Goal: Navigation & Orientation: Find specific page/section

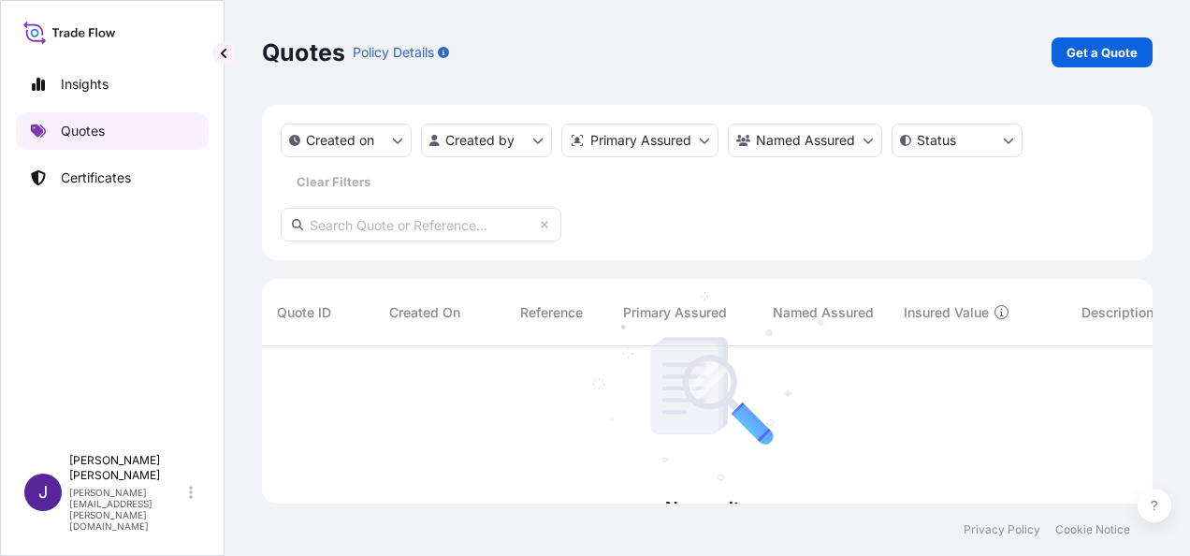
scroll to position [210, 875]
click at [92, 180] on p "Certificates" at bounding box center [96, 177] width 70 height 19
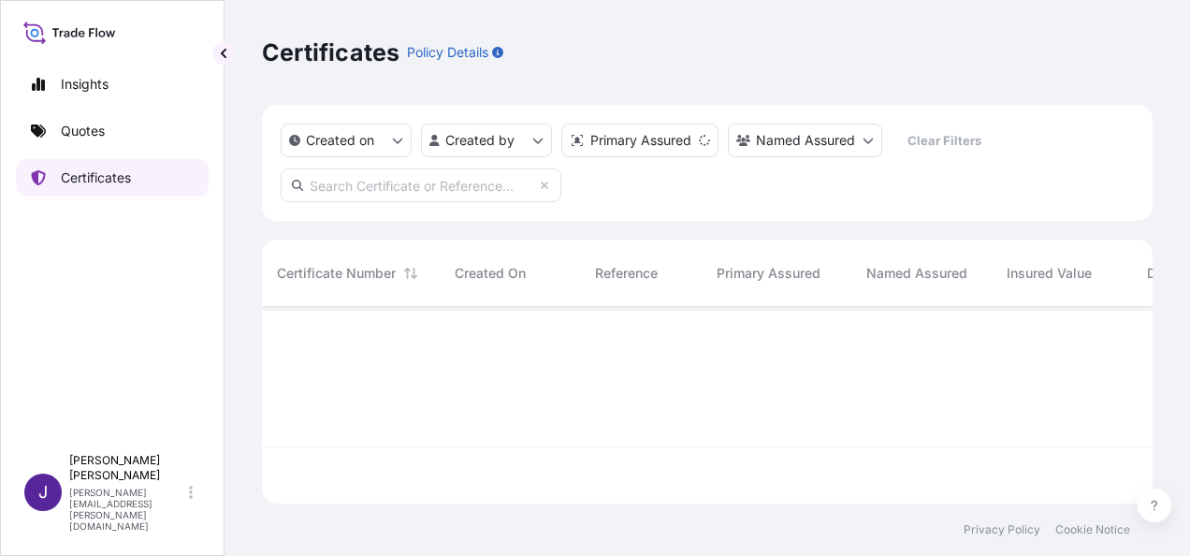
scroll to position [193, 875]
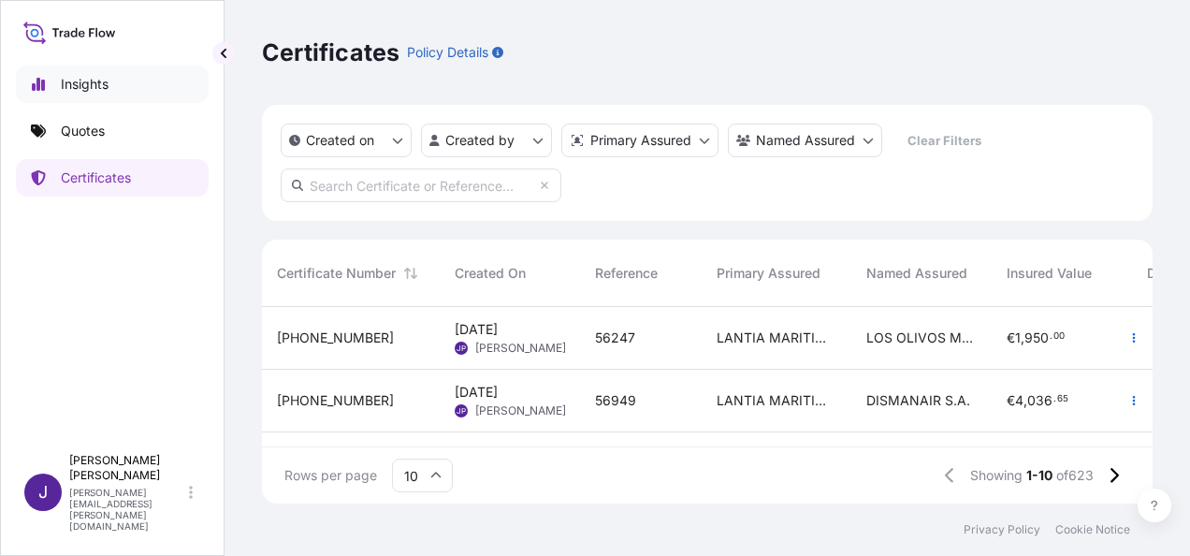
click at [67, 86] on p "Insights" at bounding box center [85, 84] width 48 height 19
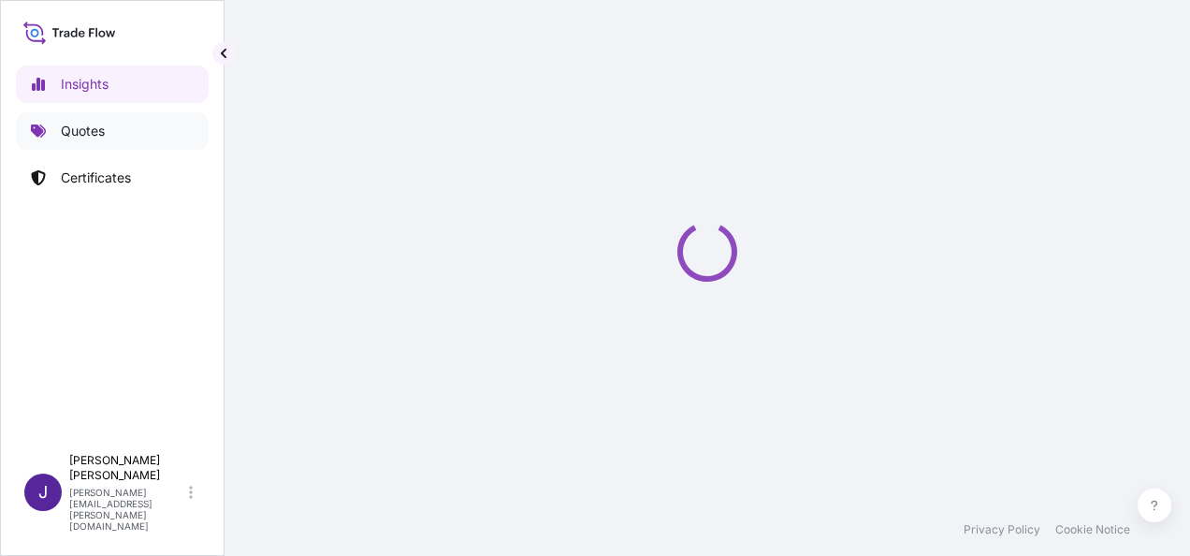
select select "2025"
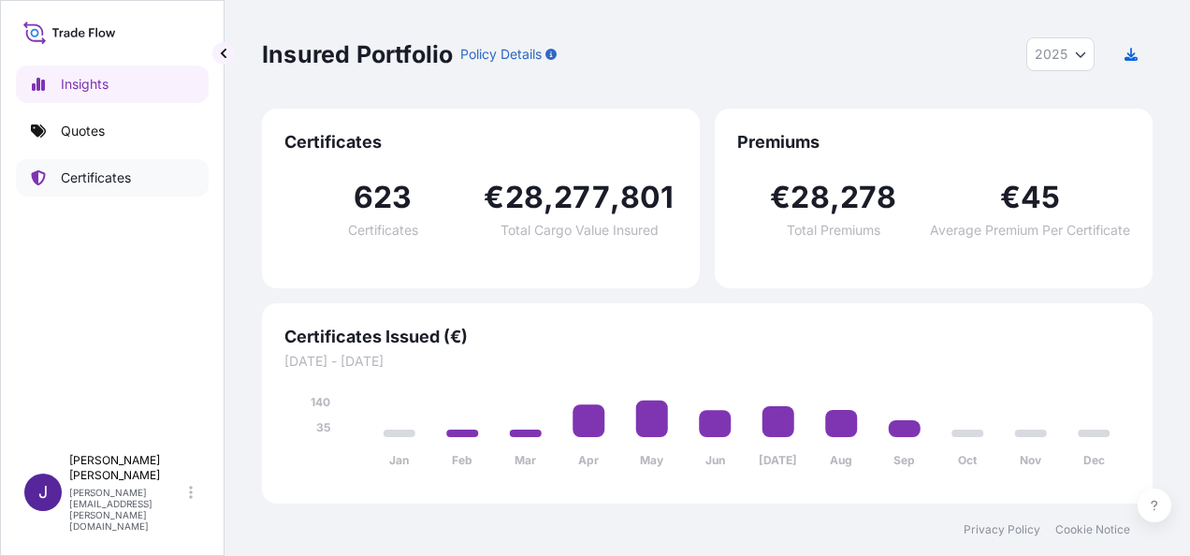
click at [88, 180] on p "Certificates" at bounding box center [96, 177] width 70 height 19
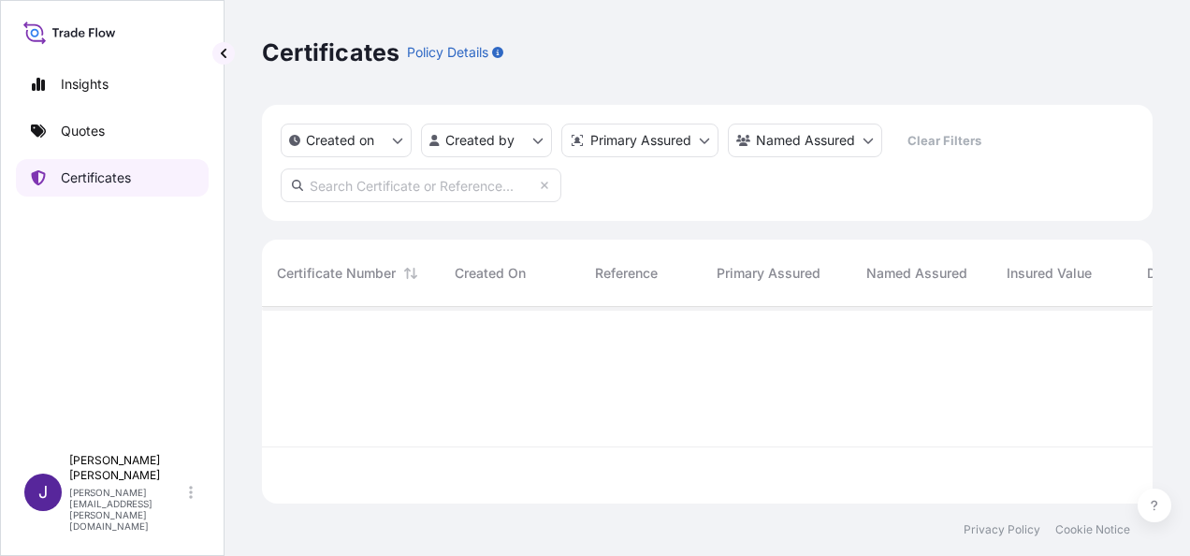
scroll to position [193, 875]
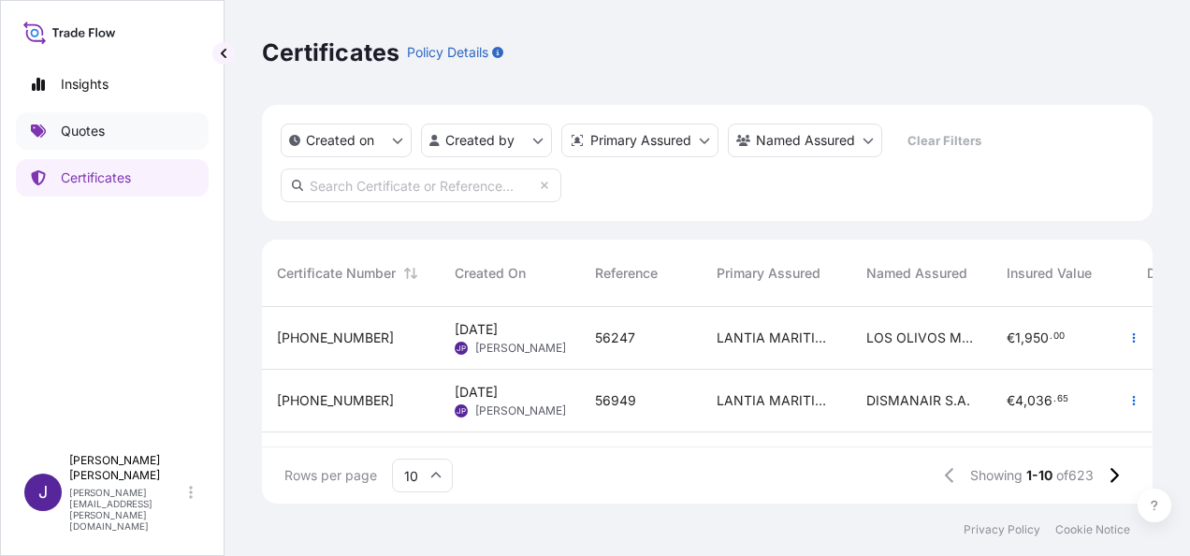
click at [67, 148] on link "Quotes" at bounding box center [112, 130] width 193 height 37
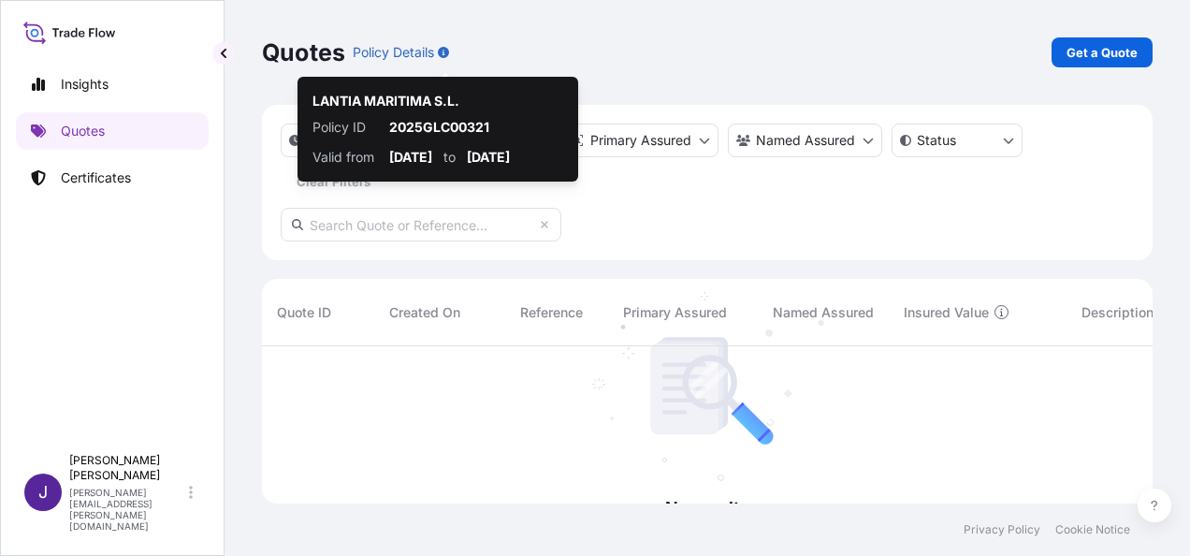
scroll to position [210, 875]
